Goal: Task Accomplishment & Management: Manage account settings

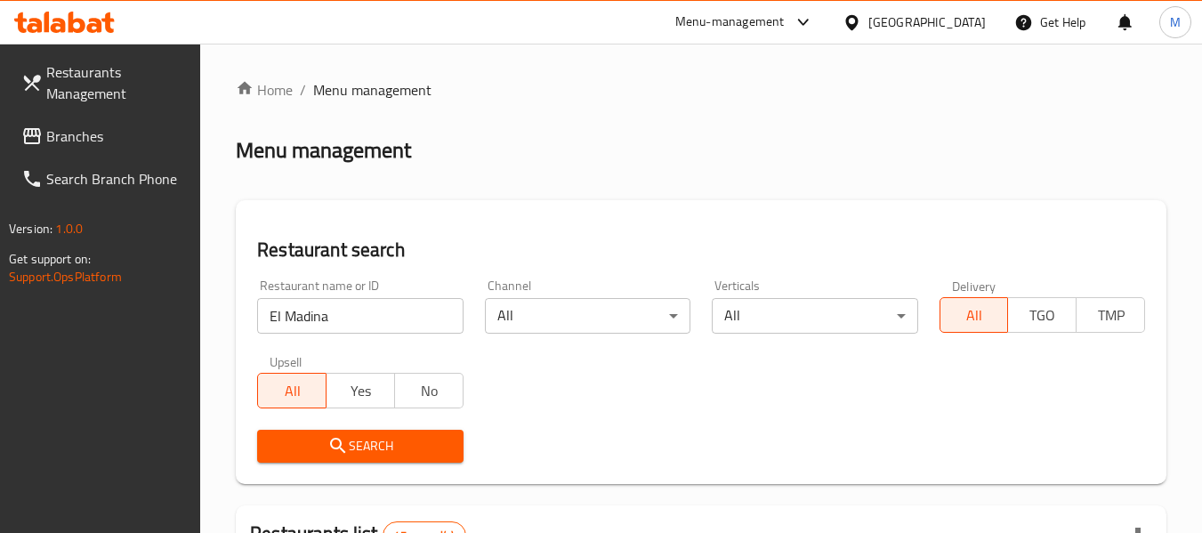
scroll to position [603, 0]
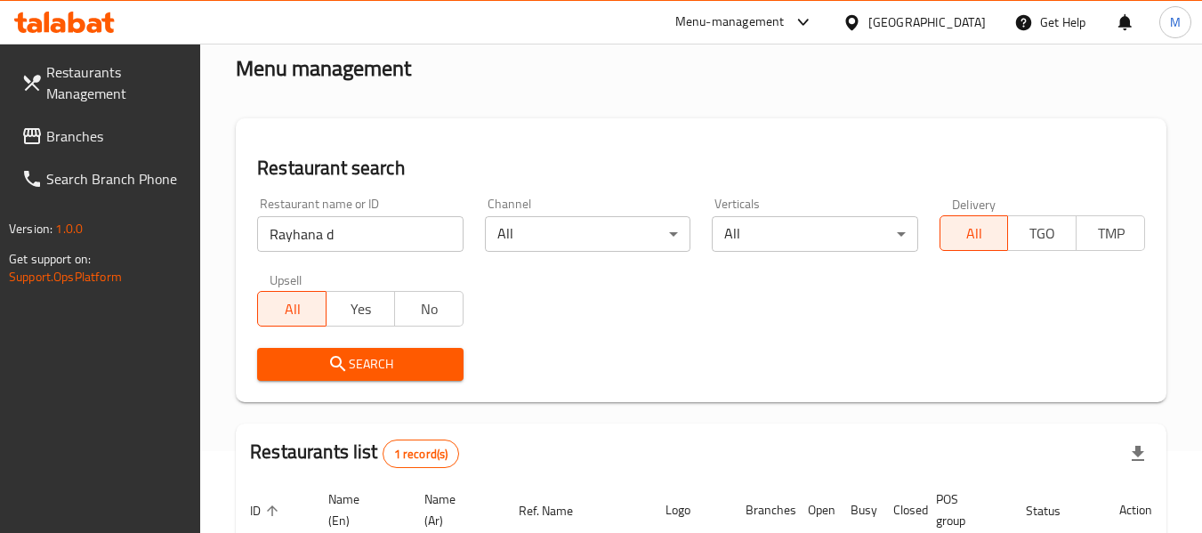
scroll to position [117, 0]
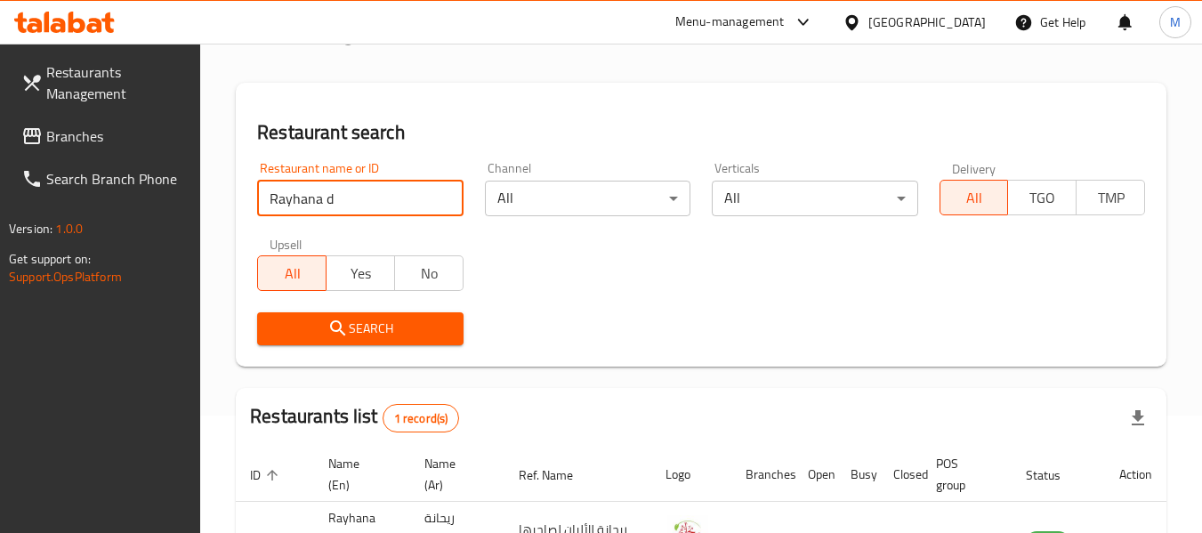
click at [386, 187] on input "Rayhana d" at bounding box center [360, 199] width 206 height 36
click at [386, 187] on input "A" at bounding box center [360, 199] width 206 height 36
type input "Al Dahan but"
click button "Search" at bounding box center [360, 328] width 206 height 33
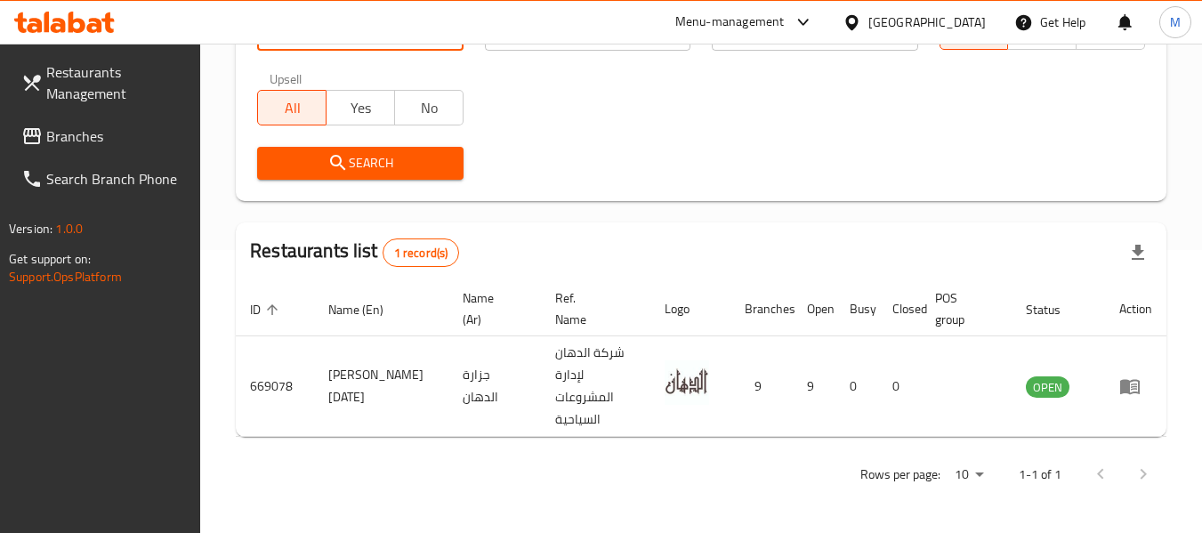
scroll to position [261, 0]
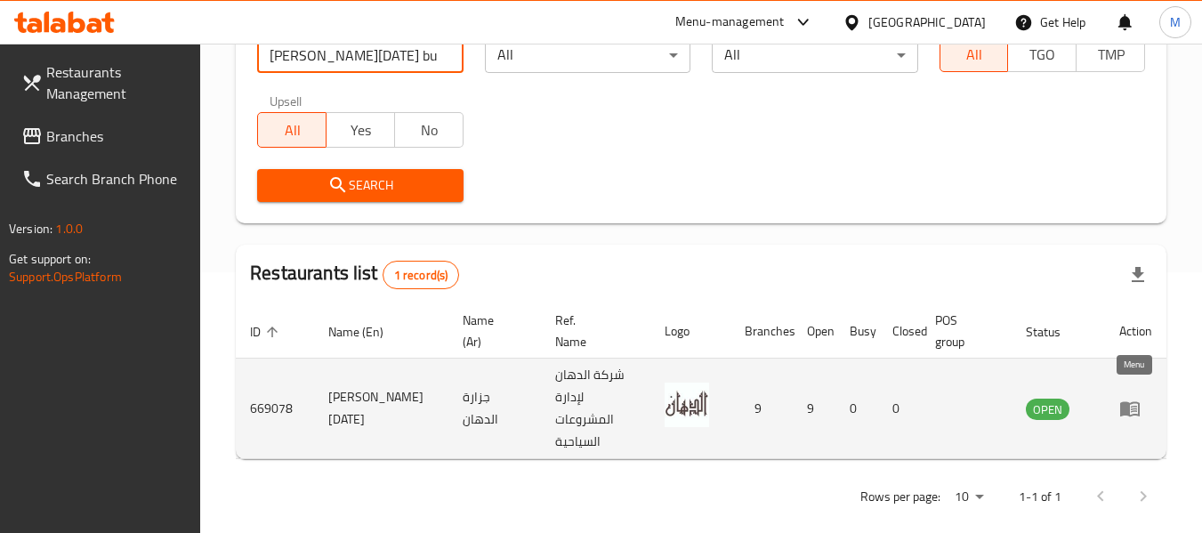
click at [1140, 402] on icon "enhanced table" at bounding box center [1130, 408] width 21 height 21
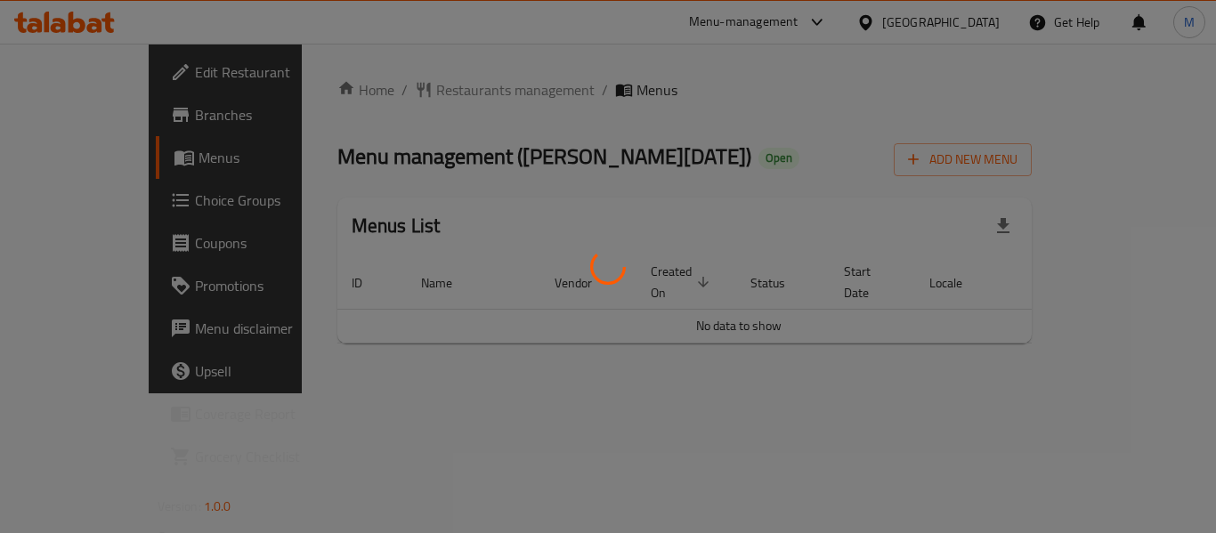
click at [132, 108] on div at bounding box center [608, 266] width 1216 height 533
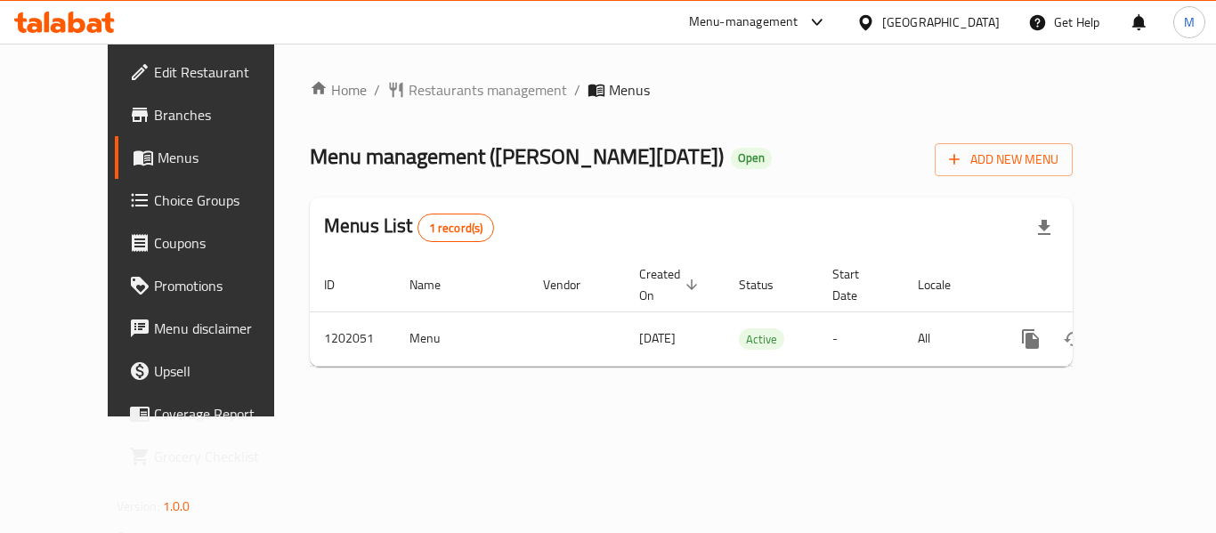
click at [132, 118] on div "Edit Restaurant Branches Menus Choice Groups Coupons Promotions Menu disclaimer…" at bounding box center [608, 230] width 1001 height 373
click at [154, 118] on span "Branches" at bounding box center [225, 114] width 142 height 21
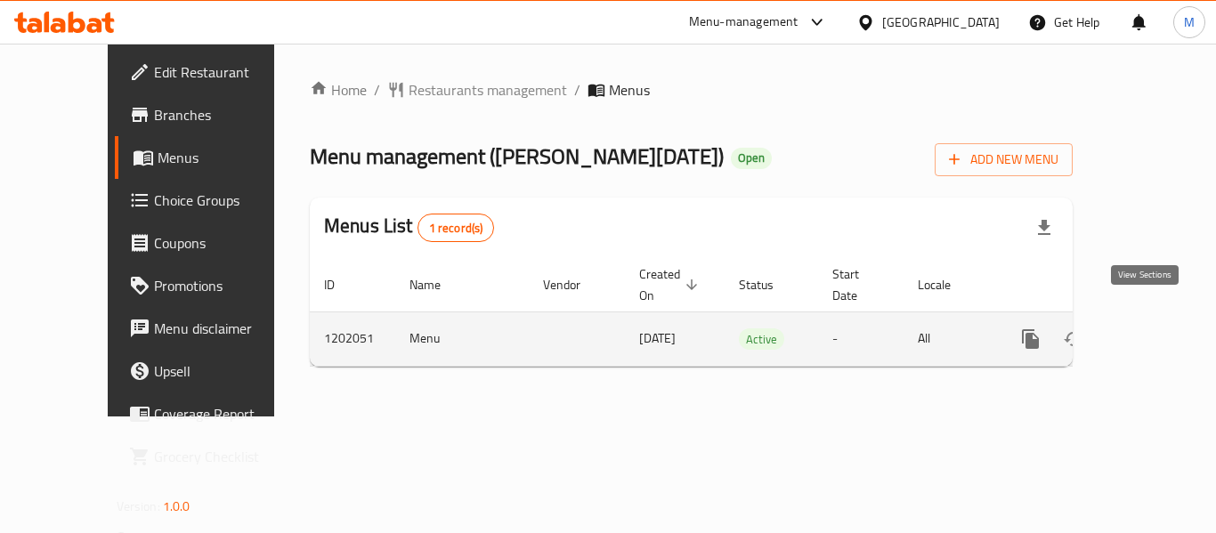
click at [1148, 328] on icon "enhanced table" at bounding box center [1158, 338] width 21 height 21
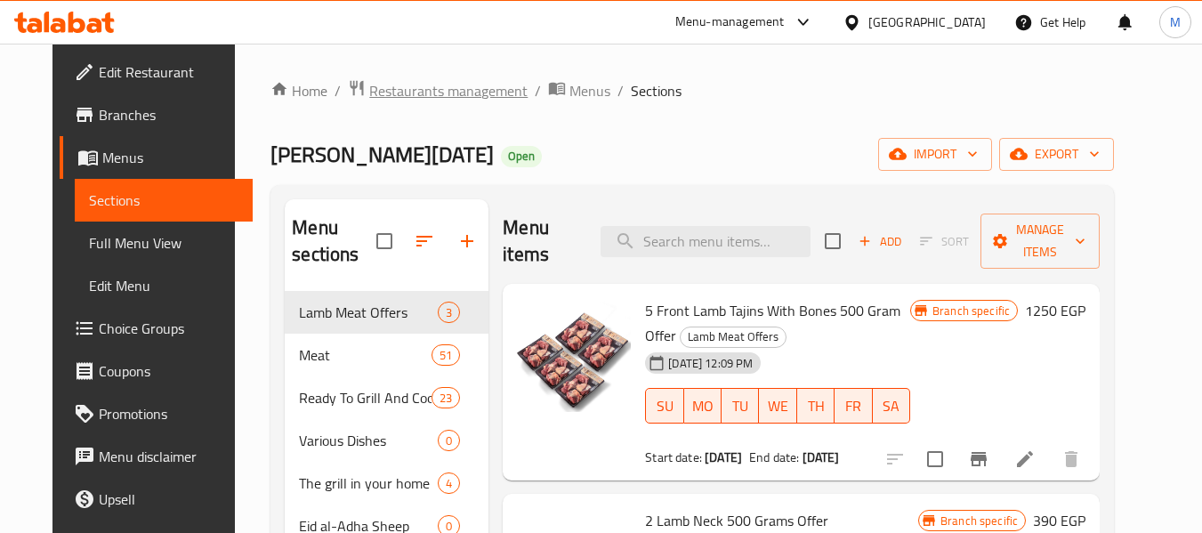
click at [432, 92] on span "Restaurants management" at bounding box center [448, 90] width 158 height 21
